Goal: Task Accomplishment & Management: Manage account settings

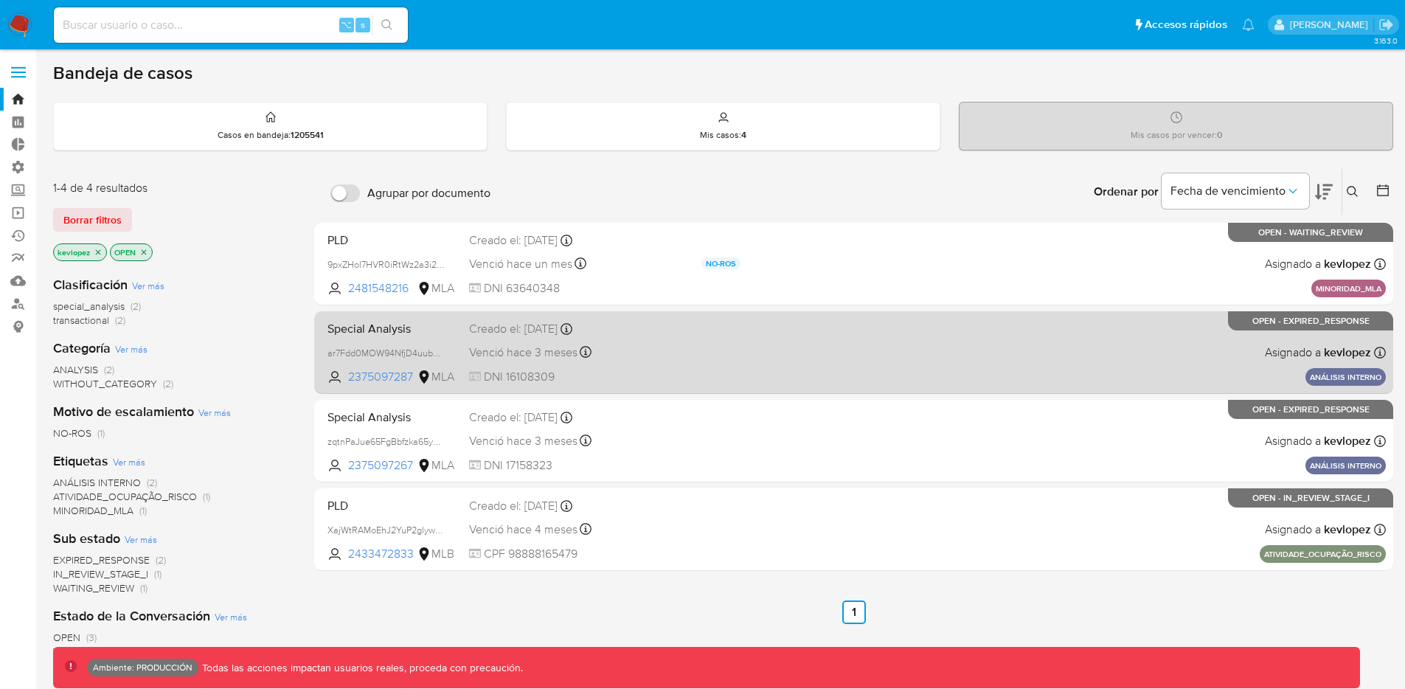
scroll to position [9, 0]
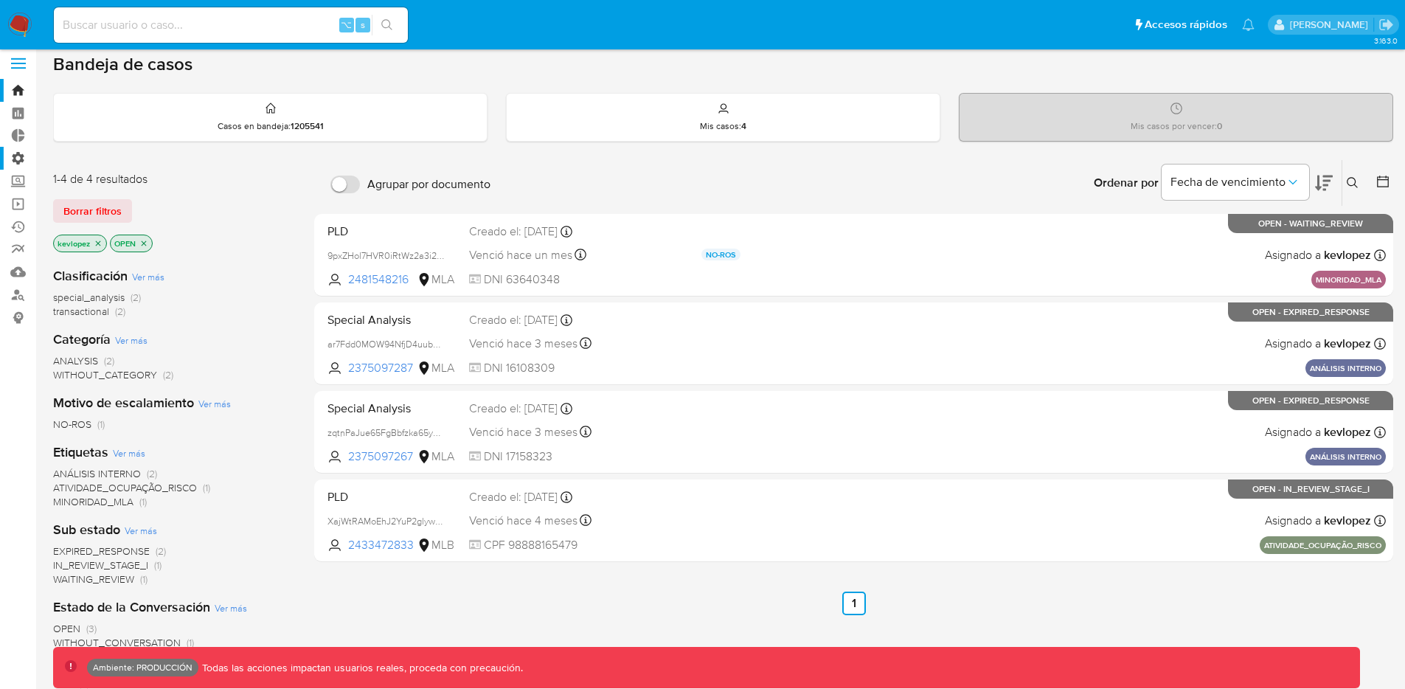
click at [16, 167] on label "Administración" at bounding box center [88, 158] width 176 height 23
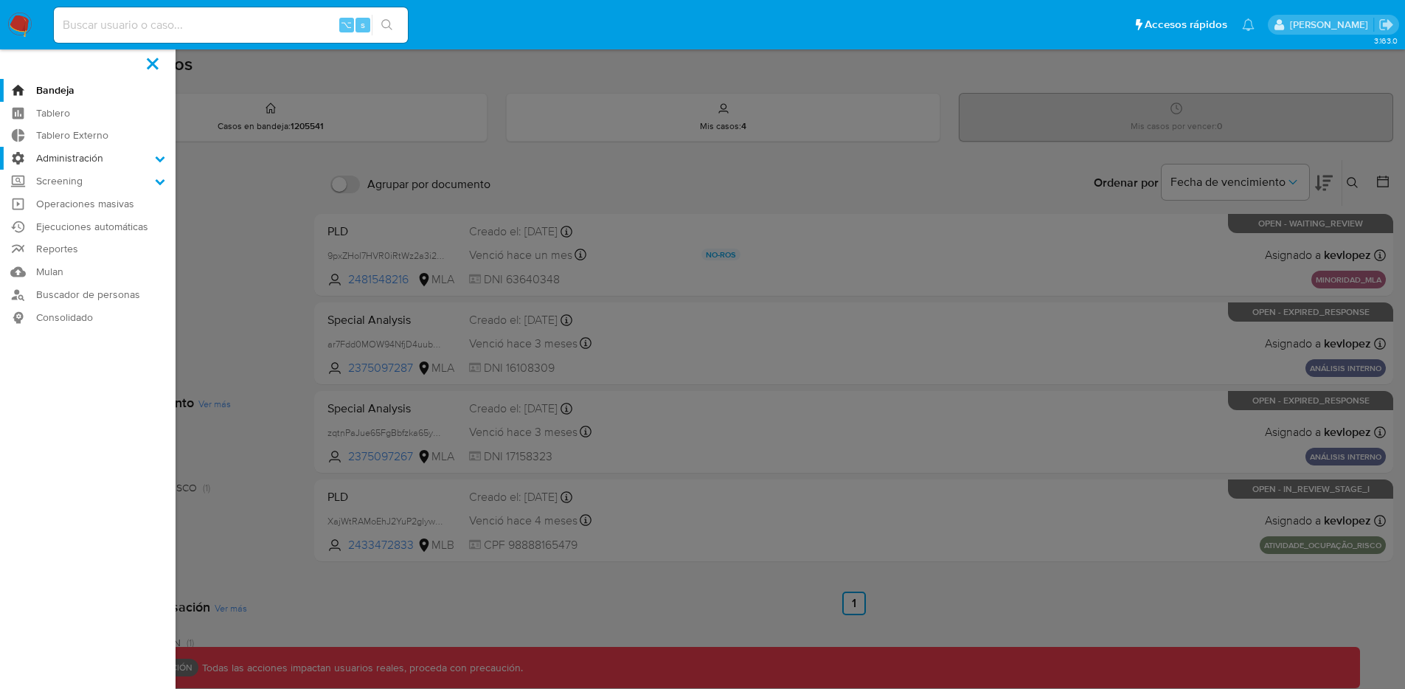
click at [0, 0] on input "Administración" at bounding box center [0, 0] width 0 height 0
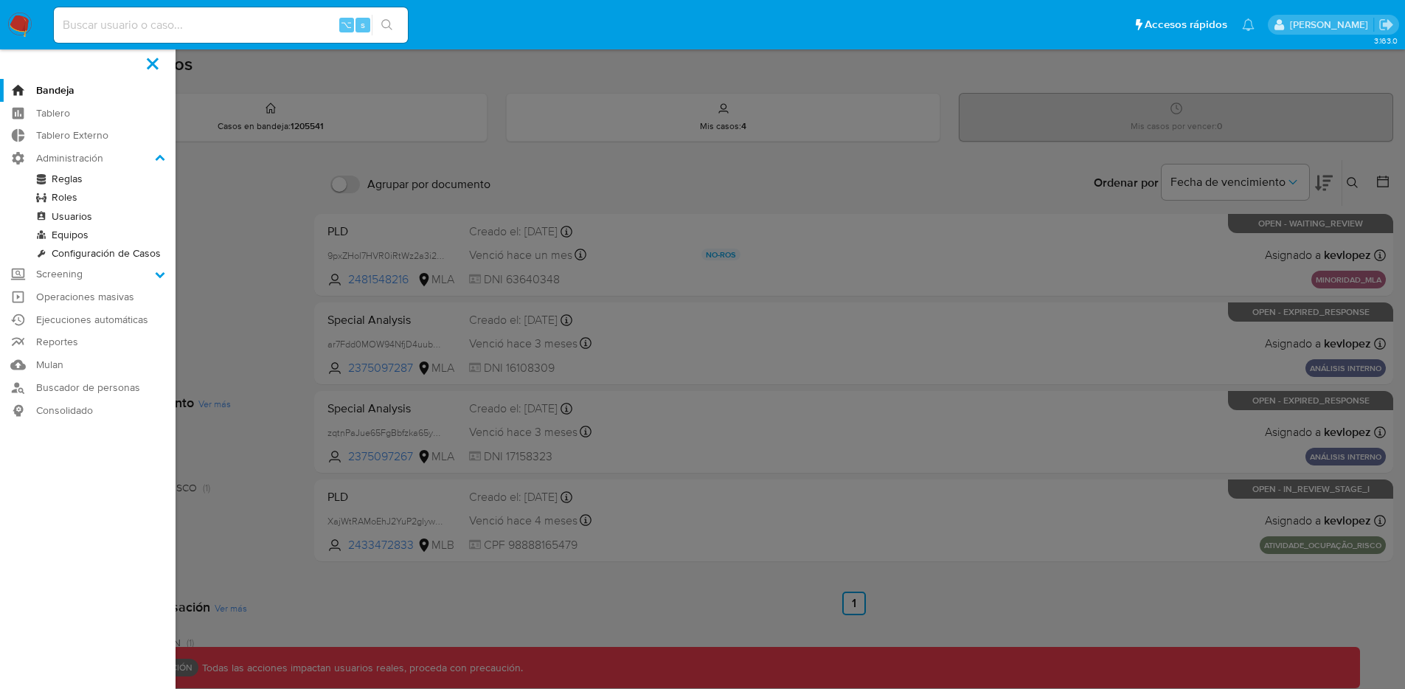
click at [66, 197] on link "Roles" at bounding box center [88, 197] width 176 height 18
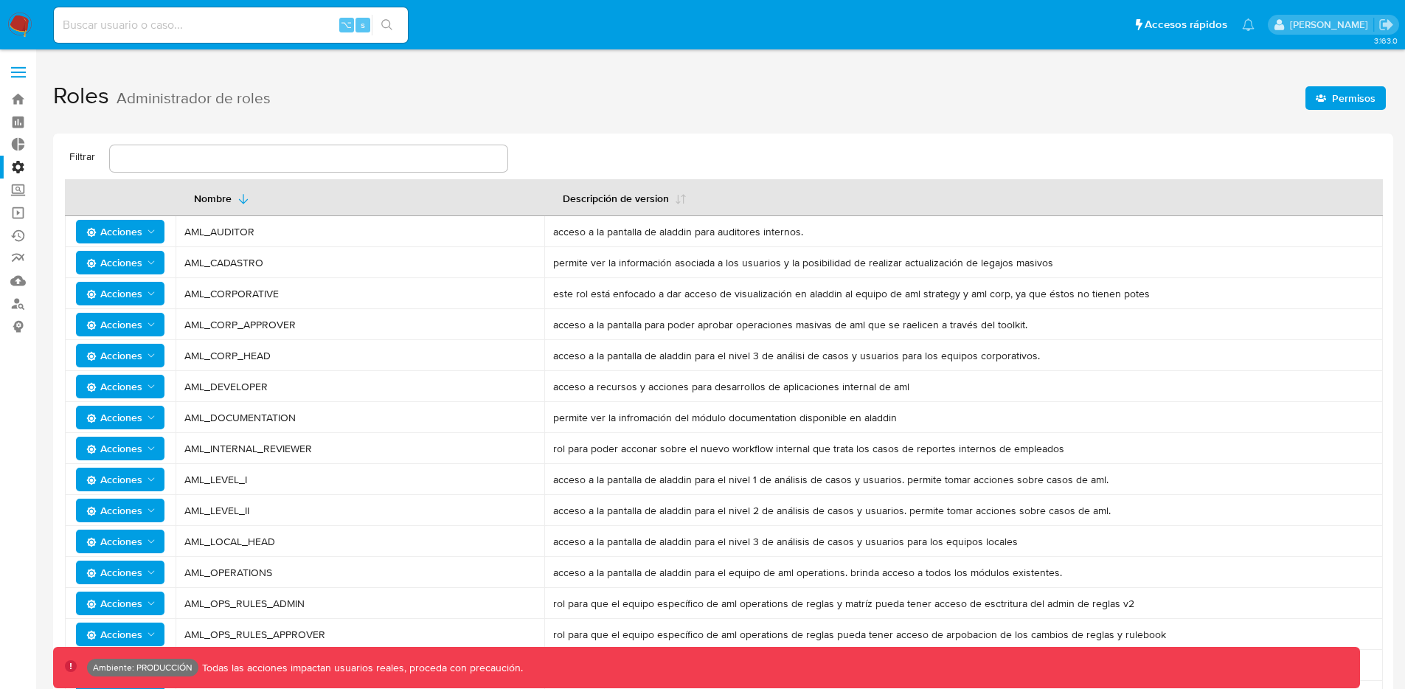
click at [1353, 98] on span "Permisos" at bounding box center [1354, 98] width 44 height 24
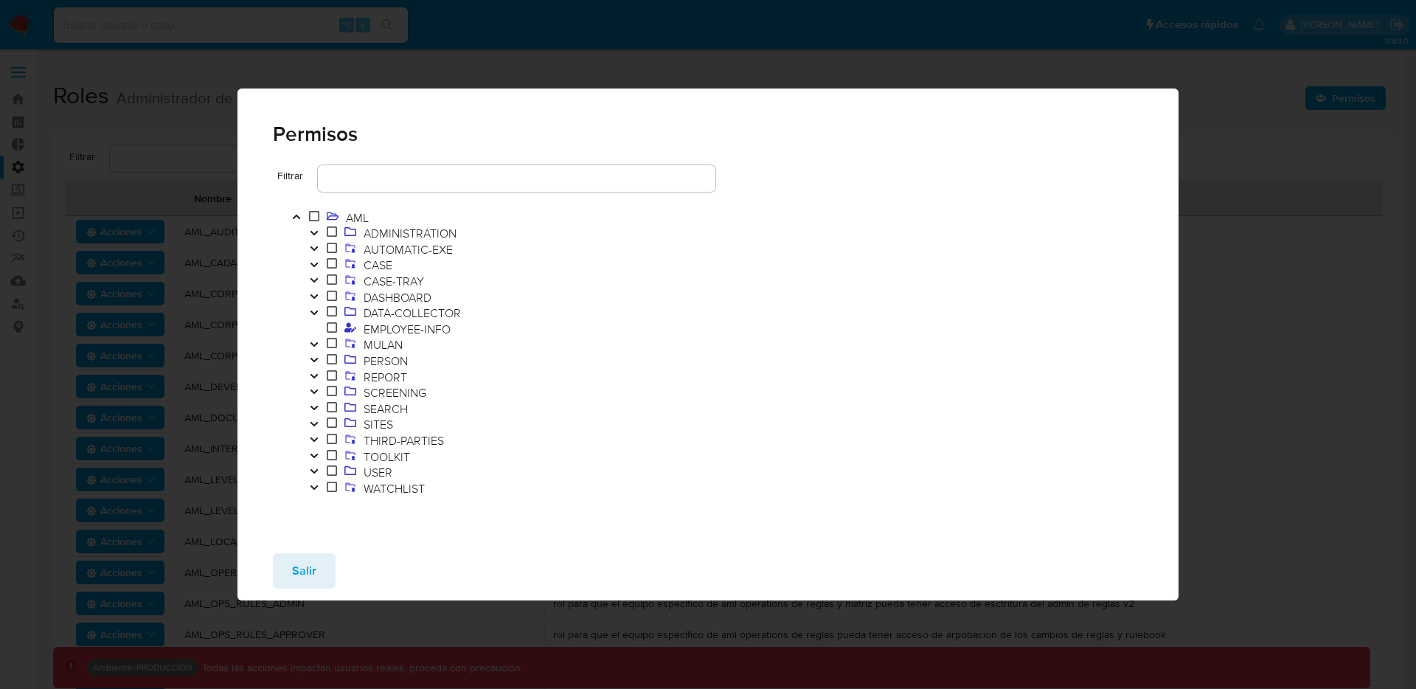
click at [315, 263] on icon "Toggle" at bounding box center [314, 264] width 10 height 9
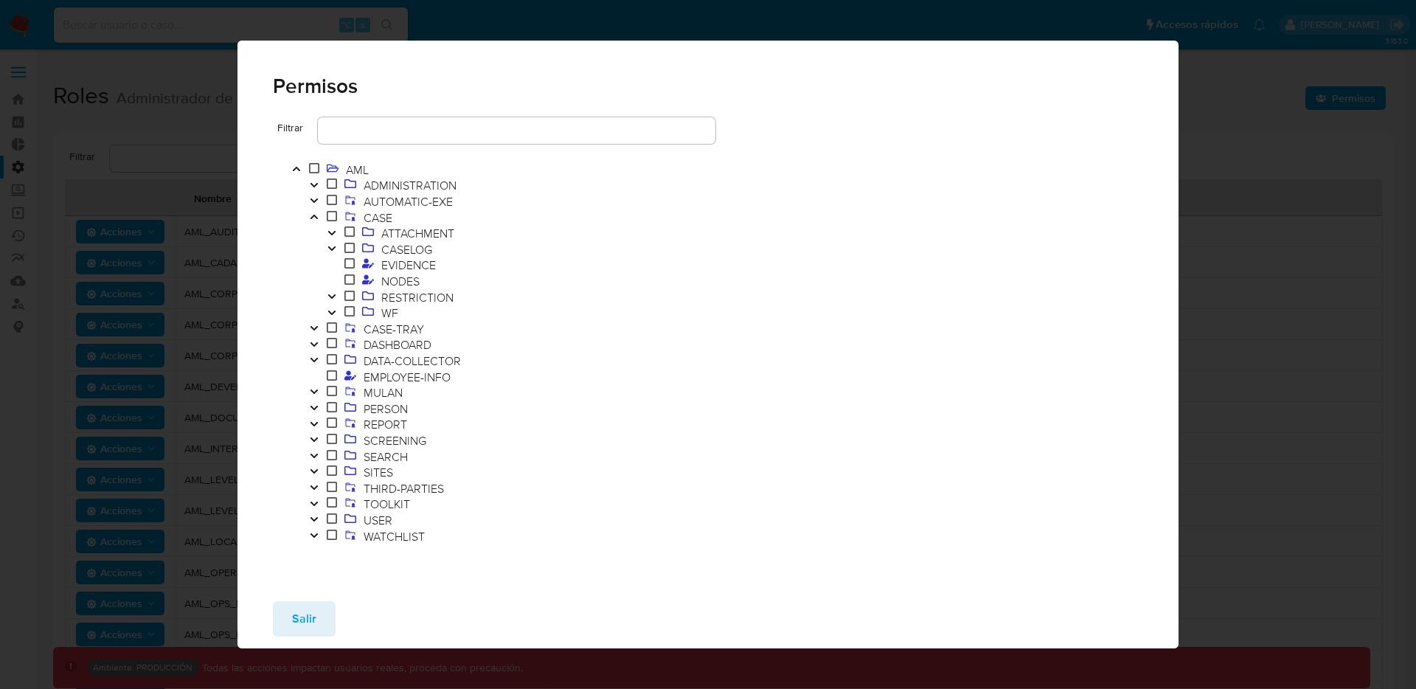
click at [336, 308] on icon "Toggle" at bounding box center [332, 312] width 10 height 9
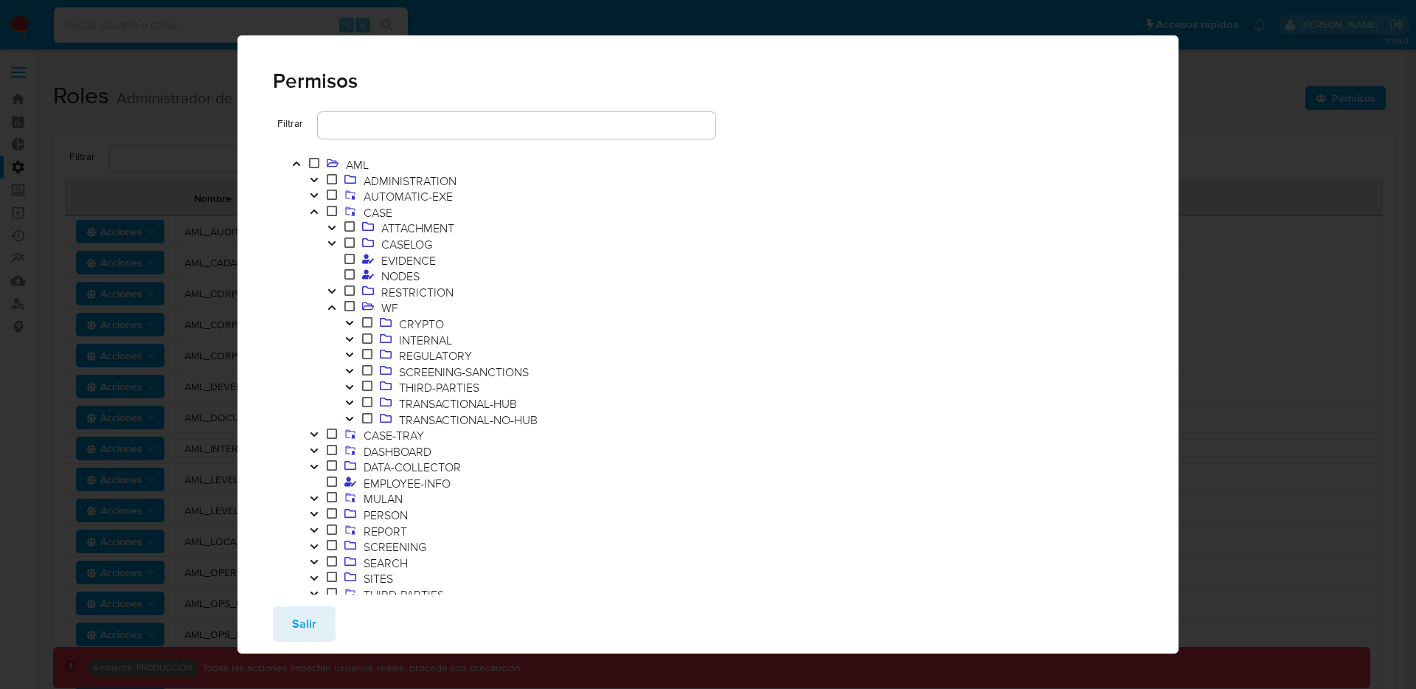
click at [362, 352] on icon at bounding box center [367, 354] width 10 height 10
click at [425, 355] on span "REGULATORY" at bounding box center [435, 355] width 80 height 16
click at [348, 353] on icon "Toggle" at bounding box center [350, 354] width 10 height 9
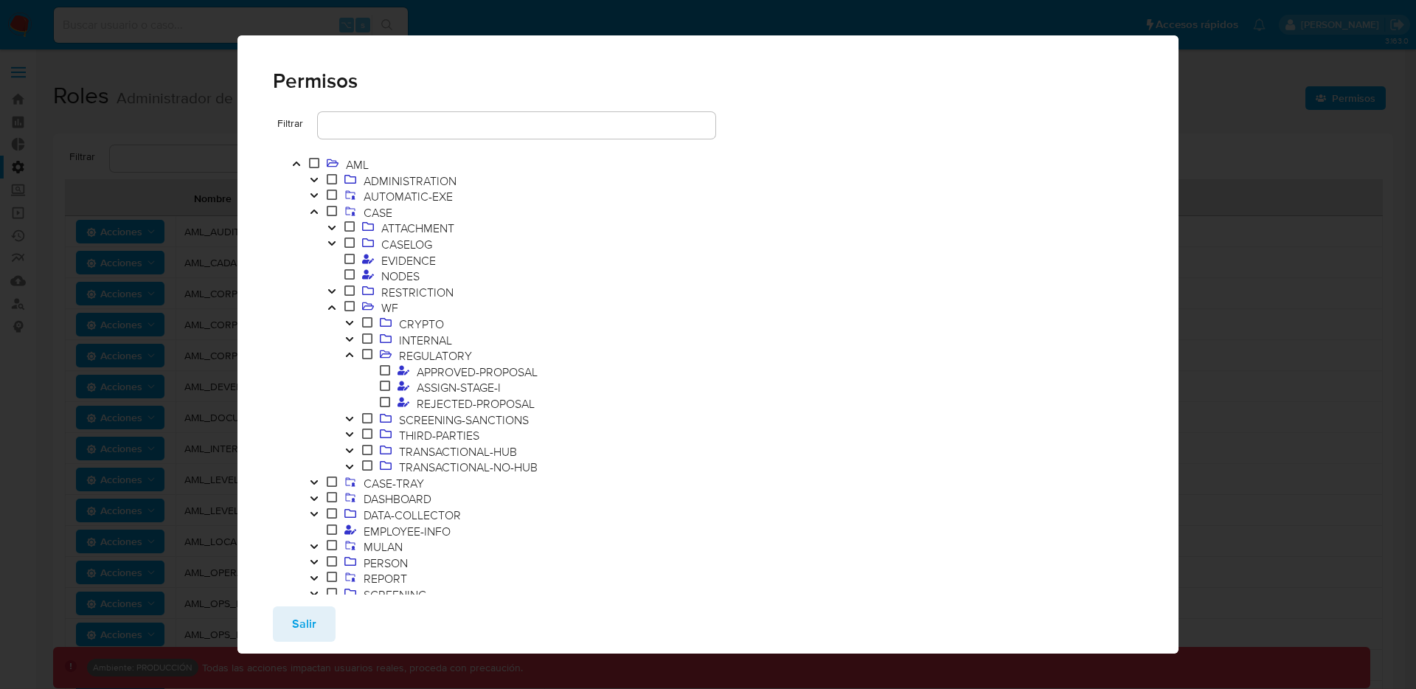
click at [351, 435] on icon "Toggle" at bounding box center [350, 434] width 10 height 9
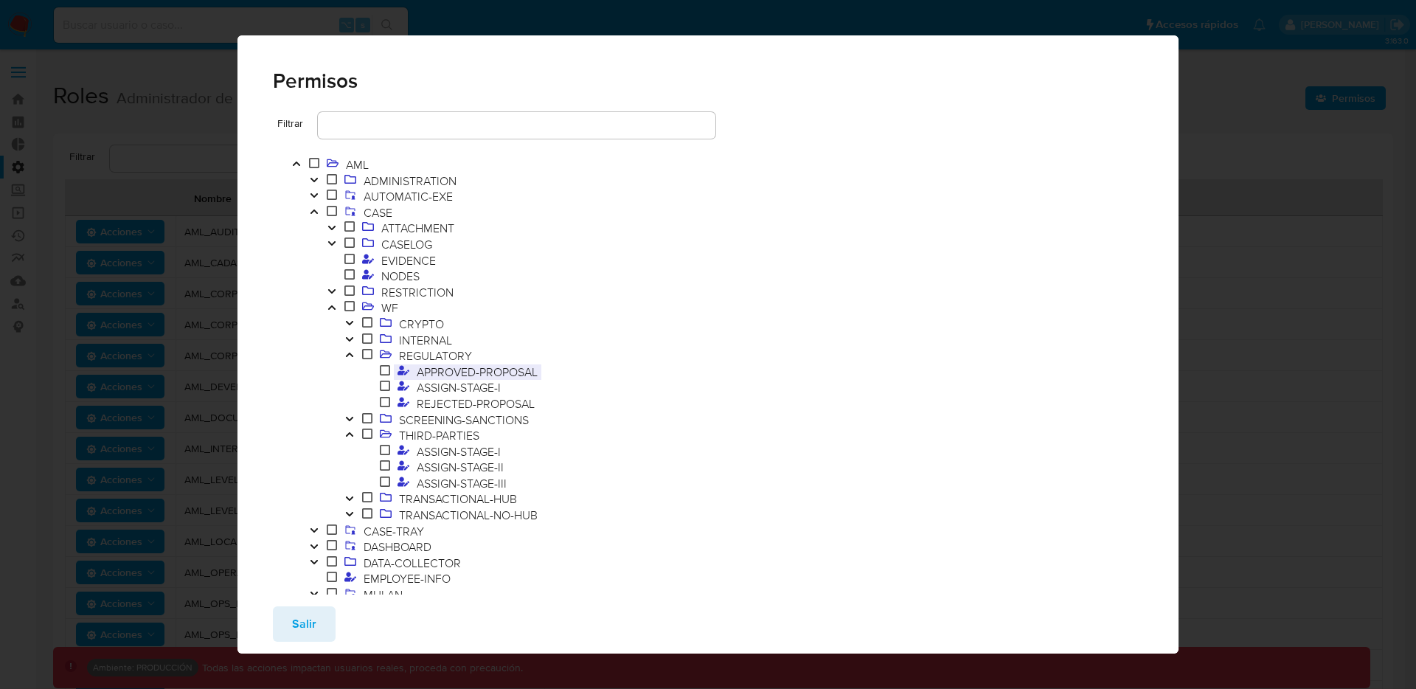
click at [439, 376] on span "APPROVED-PROPOSAL" at bounding box center [477, 372] width 128 height 16
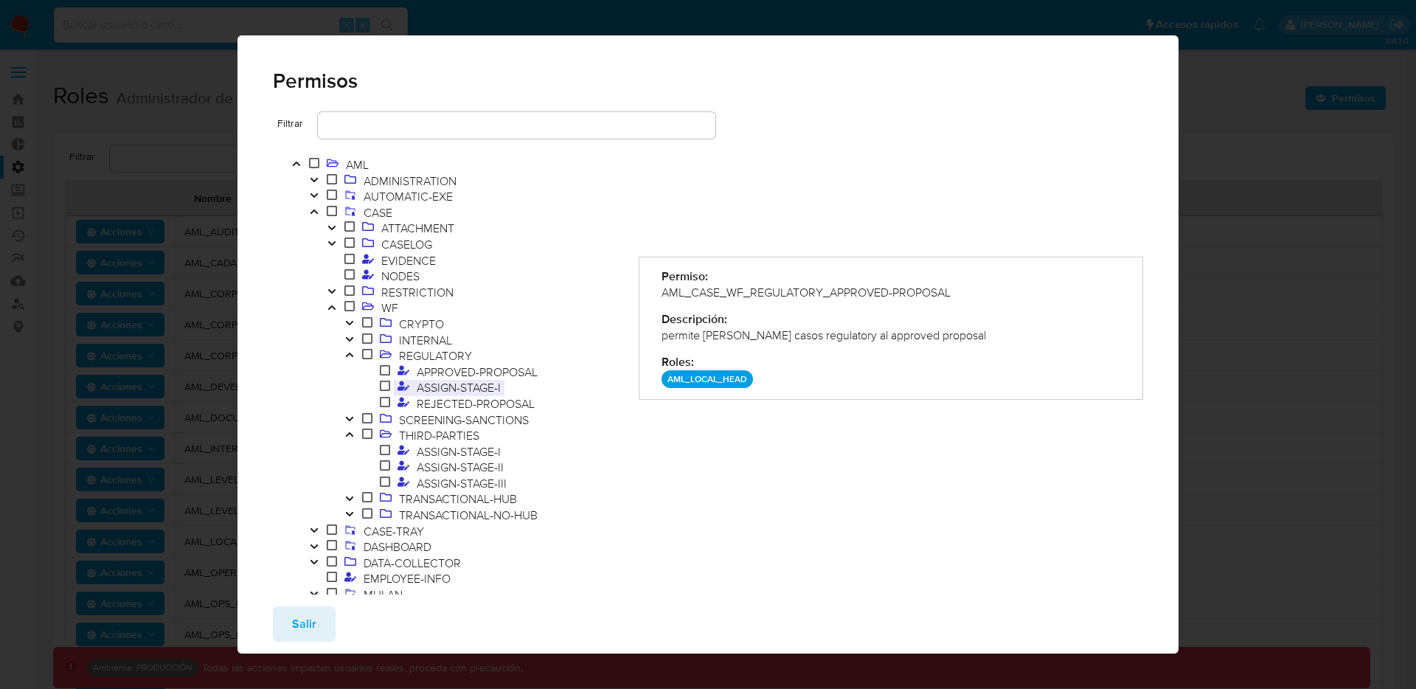
click at [453, 390] on span "ASSIGN-STAGE-I" at bounding box center [458, 387] width 91 height 16
click at [463, 406] on span "REJECTED-PROPOSAL" at bounding box center [475, 403] width 125 height 16
click at [451, 373] on span "APPROVED-PROPOSAL" at bounding box center [477, 372] width 128 height 16
click at [471, 391] on span "ASSIGN-STAGE-I" at bounding box center [458, 387] width 91 height 16
click at [479, 401] on span "REJECTED-PROPOSAL" at bounding box center [475, 403] width 125 height 16
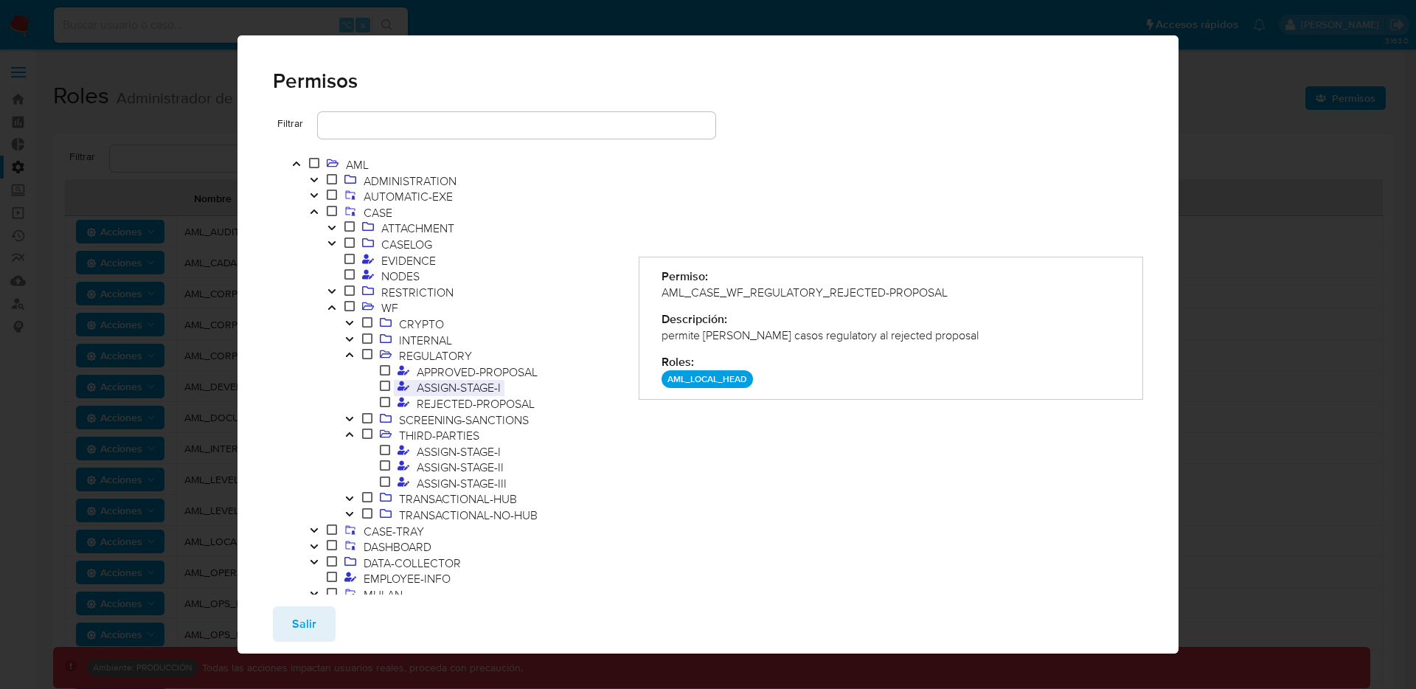
click at [479, 379] on span "ASSIGN-STAGE-I" at bounding box center [458, 387] width 91 height 16
click at [435, 455] on span "ASSIGN-STAGE-I" at bounding box center [458, 451] width 91 height 16
click at [477, 471] on span "ASSIGN-STAGE-II" at bounding box center [460, 467] width 94 height 16
click at [487, 485] on span "ASSIGN-STAGE-III" at bounding box center [461, 483] width 97 height 16
click at [477, 467] on span "ASSIGN-STAGE-II" at bounding box center [460, 467] width 94 height 16
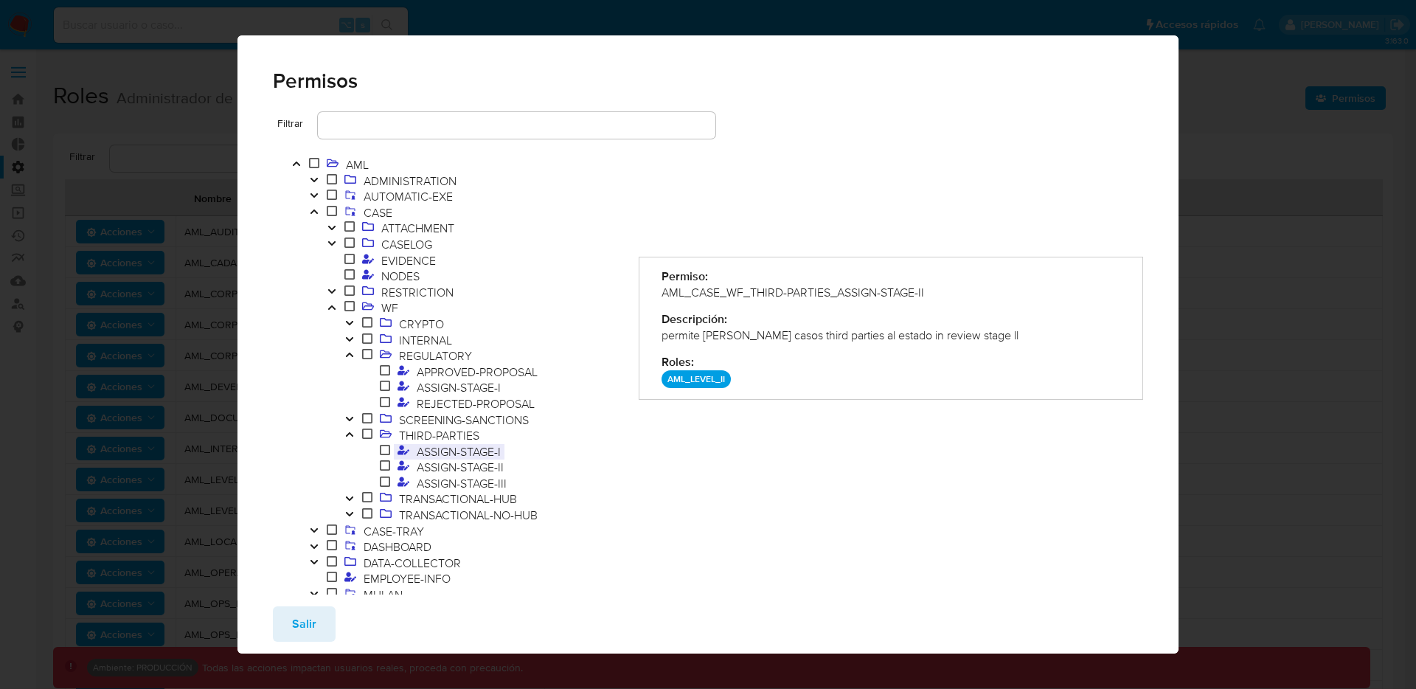
click at [480, 449] on span "ASSIGN-STAGE-I" at bounding box center [458, 451] width 91 height 16
click at [480, 477] on span "ASSIGN-STAGE-III" at bounding box center [461, 483] width 97 height 16
click at [146, 141] on div "Permisos Filtrar AML ADMINISTRATION AUTOMATIC-EXE CASE ATTACHMENT CASELOG EVIDE…" at bounding box center [708, 344] width 1416 height 689
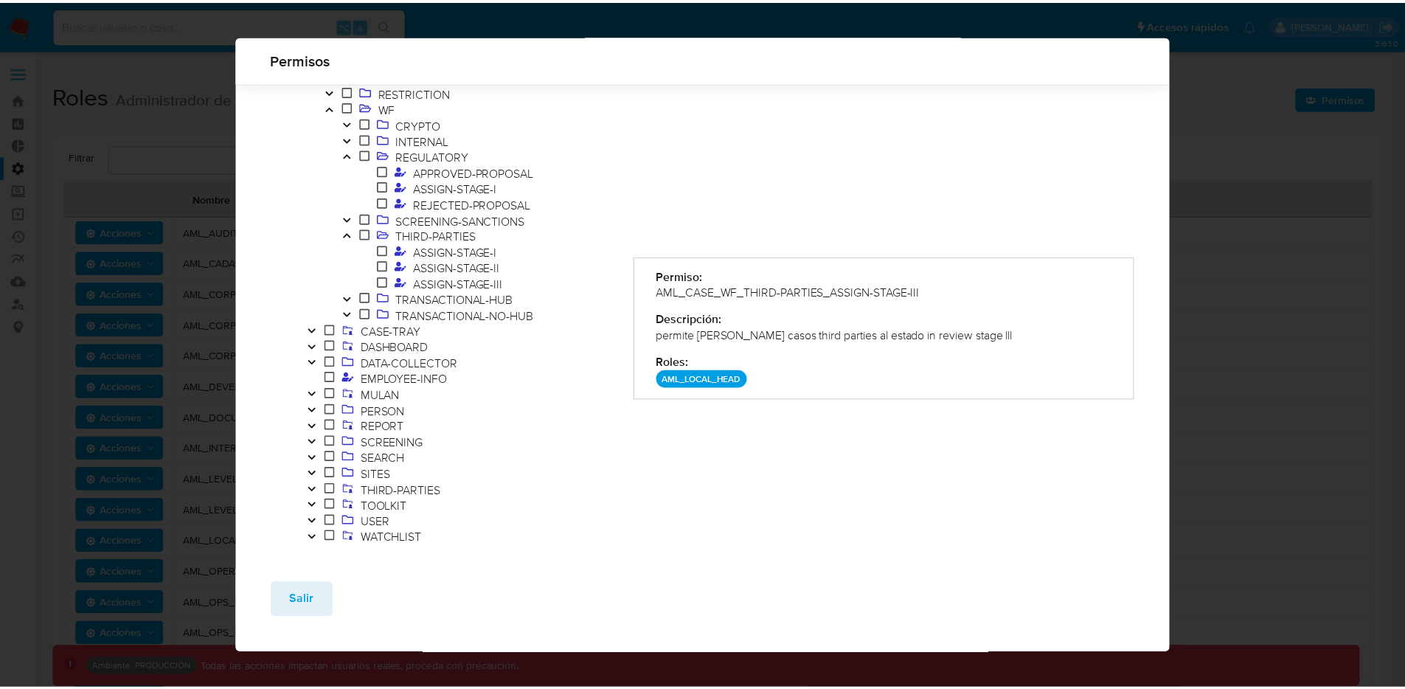
scroll to position [191, 0]
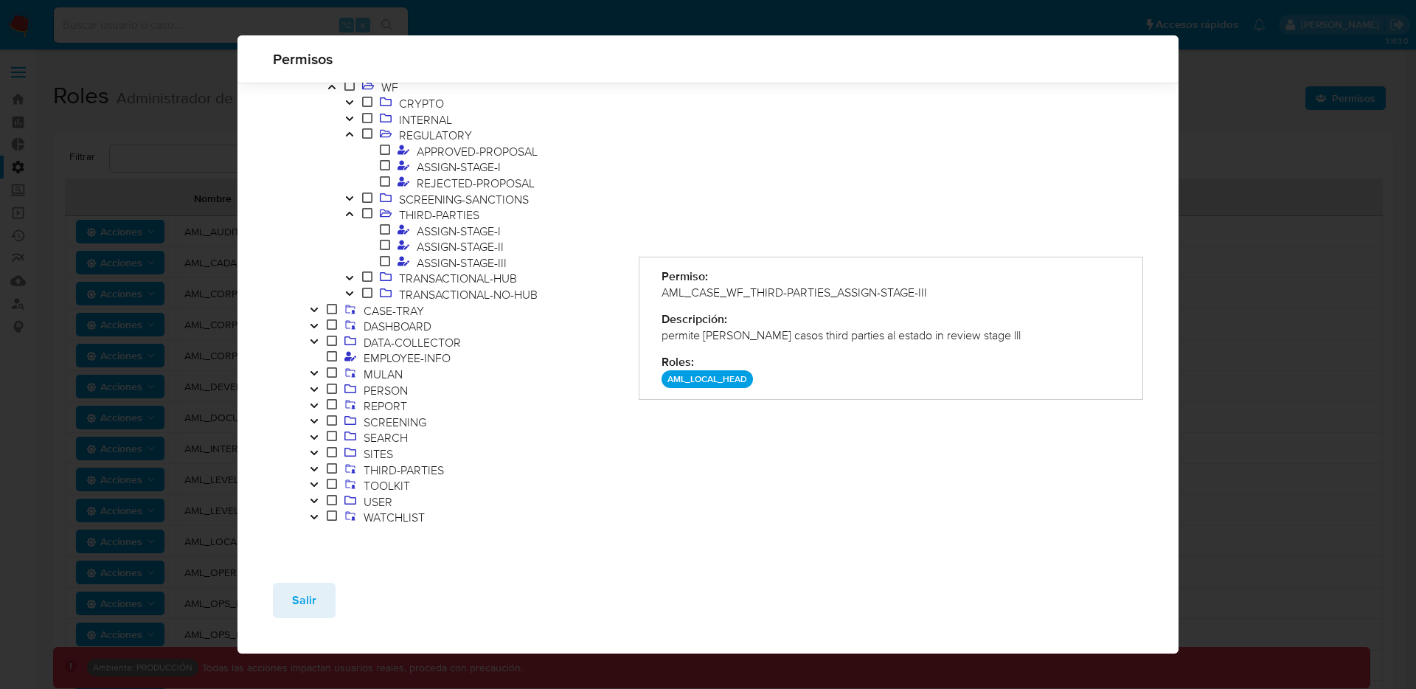
click at [286, 584] on button "Salir" at bounding box center [304, 600] width 63 height 35
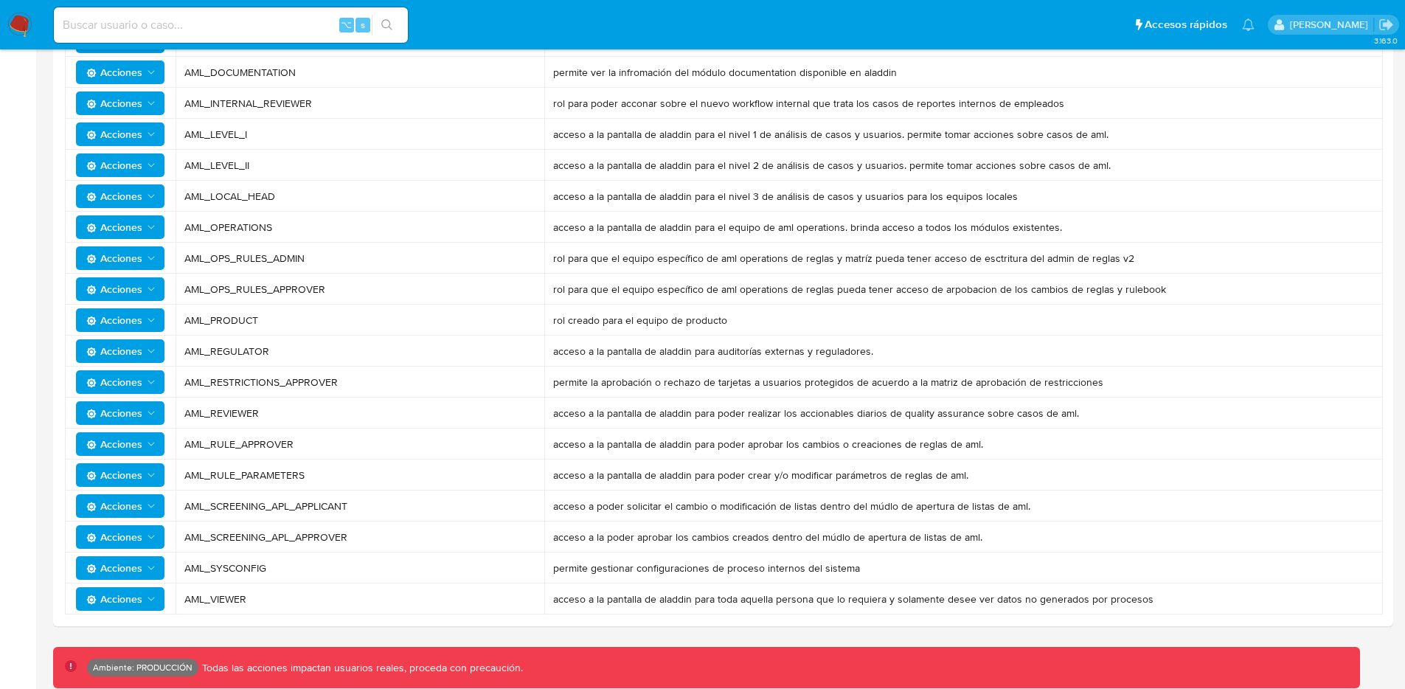
scroll to position [0, 0]
